Goal: Complete application form

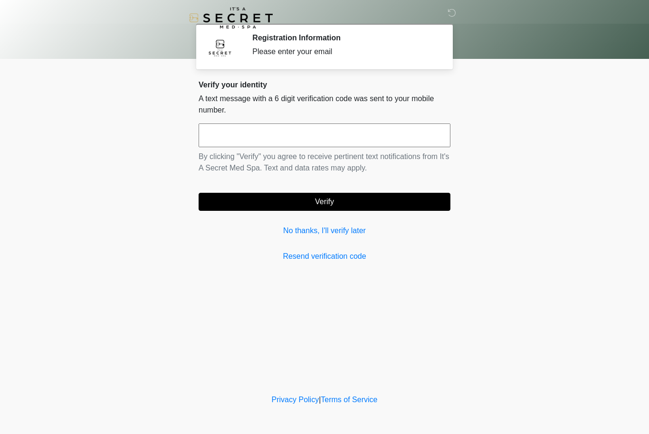
scroll to position [0, 0]
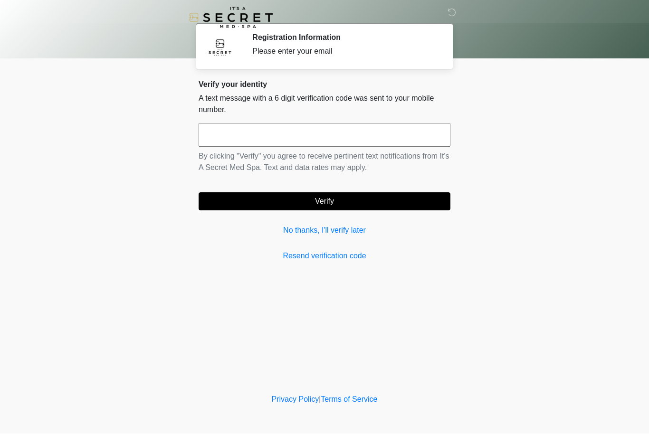
click at [300, 230] on link "No thanks, I'll verify later" at bounding box center [325, 230] width 252 height 11
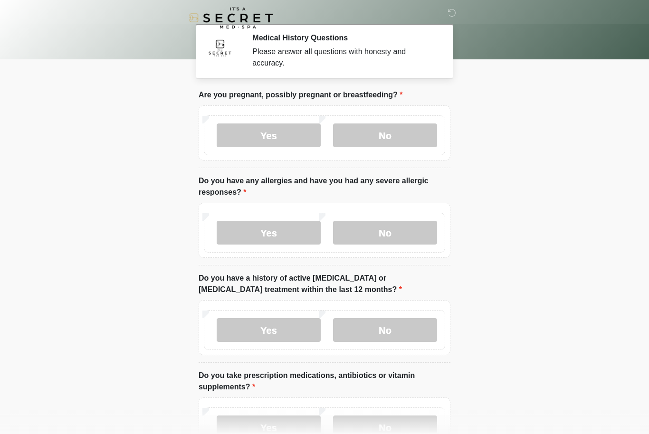
click at [390, 135] on label "No" at bounding box center [385, 136] width 104 height 24
click at [387, 240] on label "No" at bounding box center [385, 233] width 104 height 24
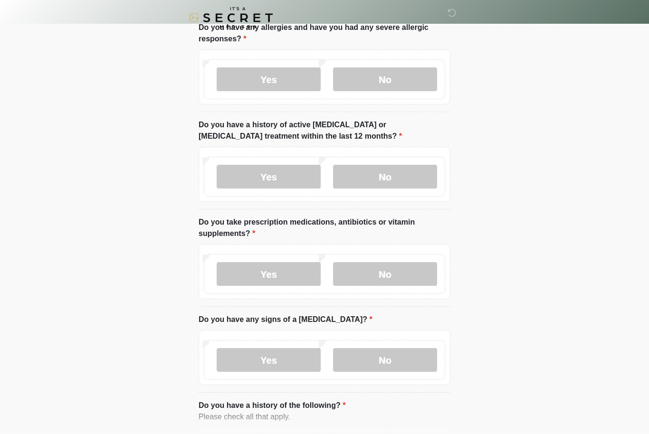
scroll to position [154, 0]
click at [400, 186] on label "No" at bounding box center [385, 177] width 104 height 24
click at [399, 270] on label "No" at bounding box center [385, 274] width 104 height 24
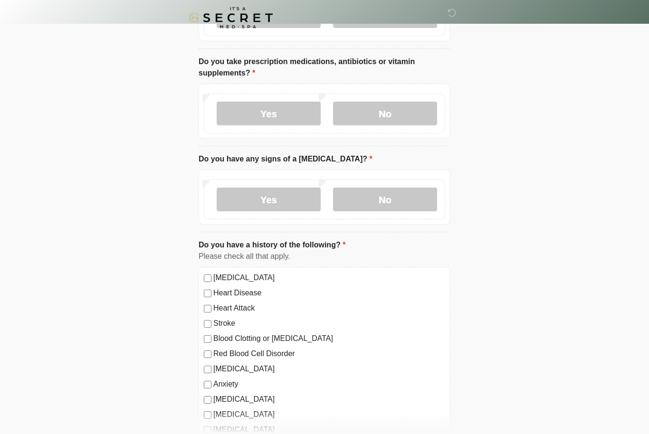
click at [402, 191] on label "No" at bounding box center [385, 200] width 104 height 24
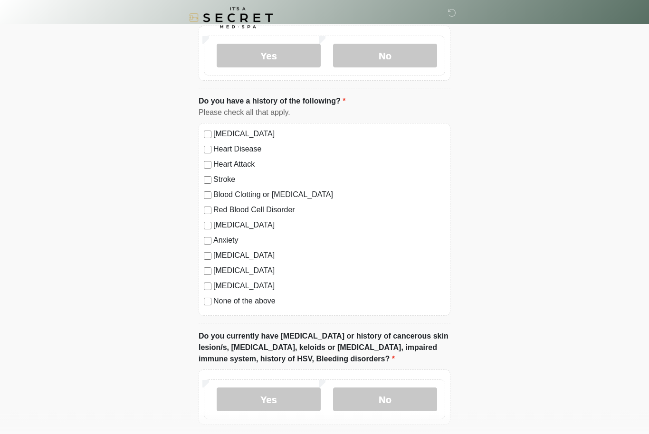
scroll to position [462, 0]
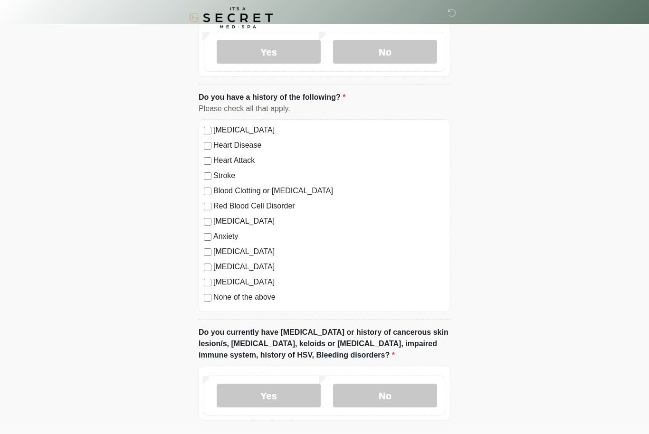
click at [231, 240] on label "Anxiety" at bounding box center [329, 236] width 232 height 11
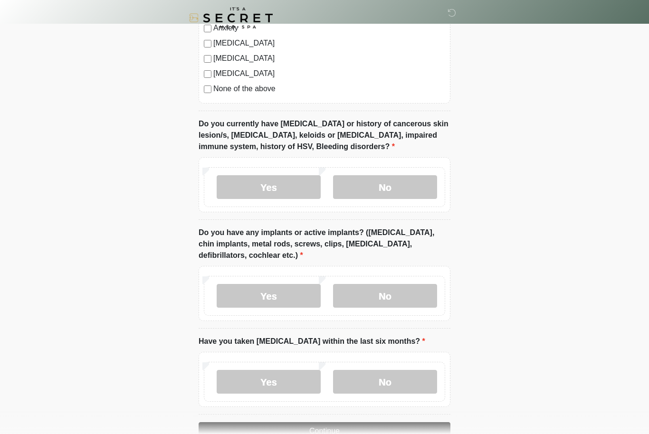
scroll to position [675, 0]
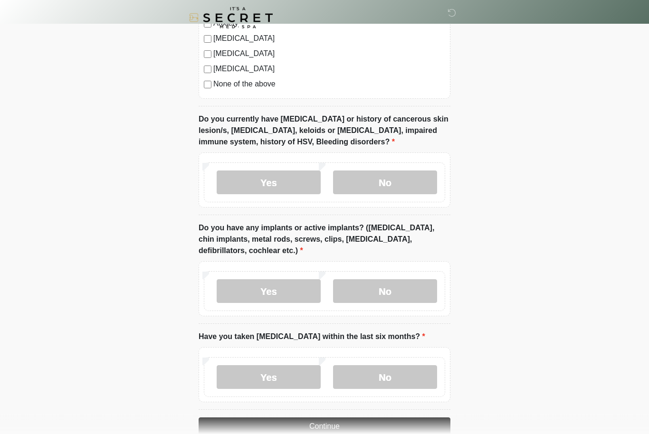
click at [401, 191] on label "No" at bounding box center [385, 183] width 104 height 24
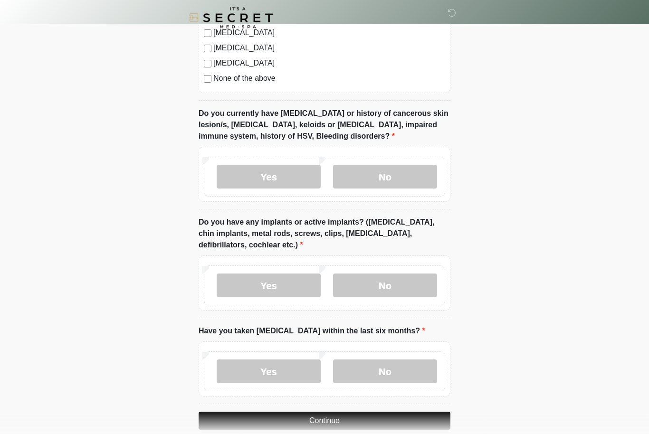
scroll to position [695, 0]
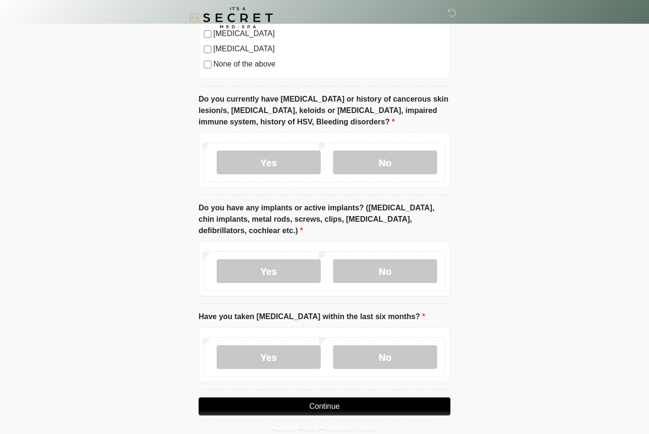
click at [397, 272] on label "No" at bounding box center [385, 272] width 104 height 24
click at [387, 355] on label "No" at bounding box center [385, 358] width 104 height 24
click at [363, 405] on button "Continue" at bounding box center [325, 407] width 252 height 18
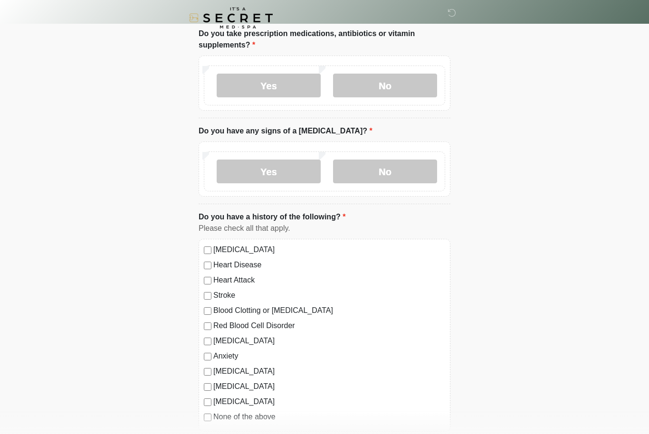
scroll to position [0, 0]
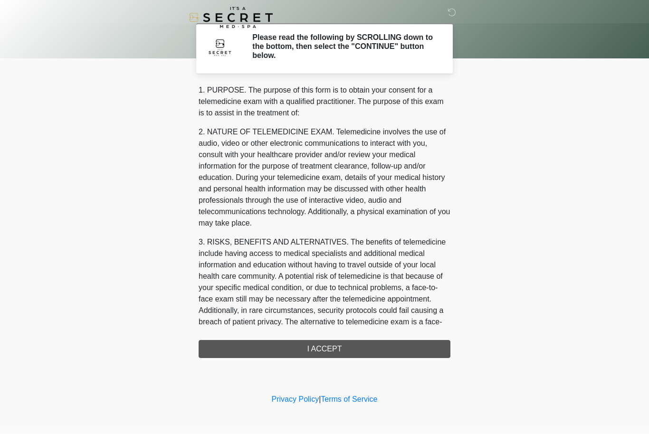
click at [380, 347] on div "1. PURPOSE. The purpose of this form is to obtain your consent for a telemedici…" at bounding box center [325, 222] width 252 height 274
click at [331, 345] on div "1. PURPOSE. The purpose of this form is to obtain your consent for a telemedici…" at bounding box center [325, 222] width 252 height 274
click at [335, 351] on div "1. PURPOSE. The purpose of this form is to obtain your consent for a telemedici…" at bounding box center [325, 222] width 252 height 274
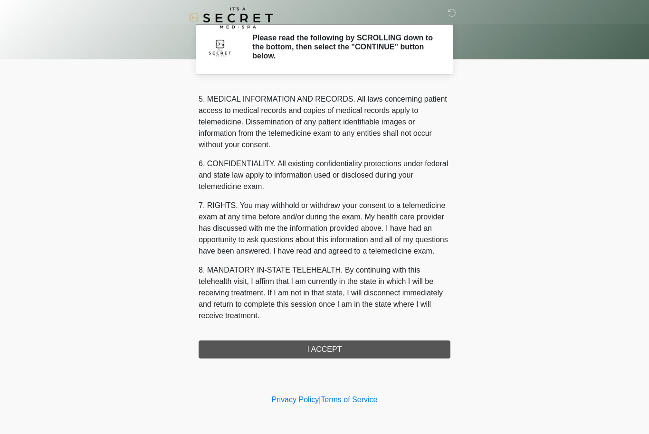
click at [357, 350] on div "1. PURPOSE. The purpose of this form is to obtain your consent for a telemedici…" at bounding box center [325, 222] width 252 height 274
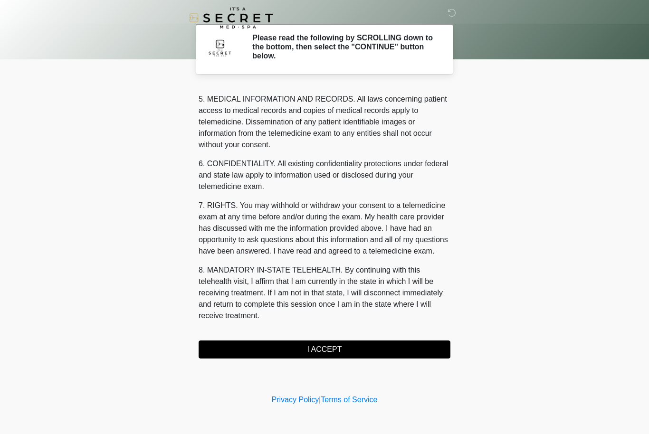
click at [351, 347] on button "I ACCEPT" at bounding box center [325, 350] width 252 height 18
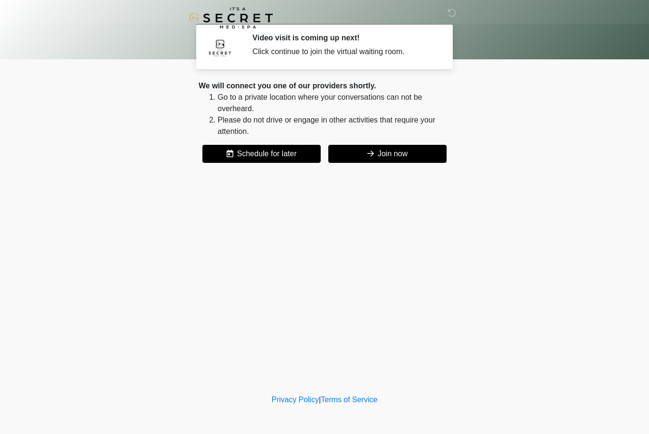
click at [381, 162] on button "Join now" at bounding box center [387, 154] width 118 height 18
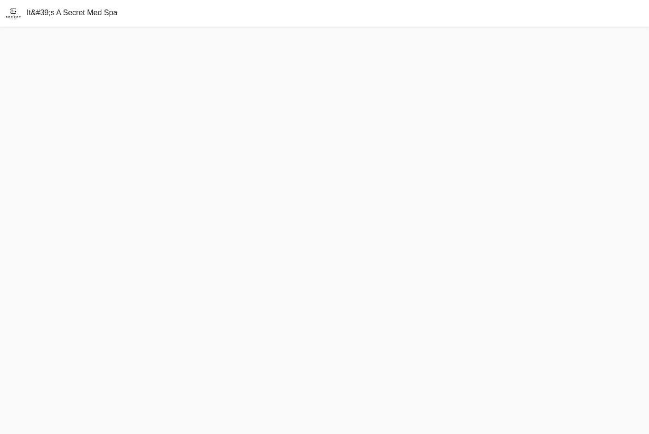
click at [559, 20] on div "It&#39;s A Secret Med Spa" at bounding box center [324, 13] width 649 height 27
